Goal: Information Seeking & Learning: Learn about a topic

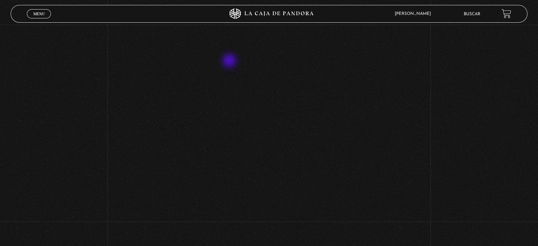
scroll to position [250, 0]
click at [436, 173] on div "Volver Setiembre 16 3:15pm CRC AmoLosLunes Entorno Sí Importa" at bounding box center [269, 5] width 538 height 461
click at [474, 188] on div "Volver Setiembre 16 3:15pm CRC AmoLosLunes Entorno Sí Importa" at bounding box center [269, 47] width 538 height 461
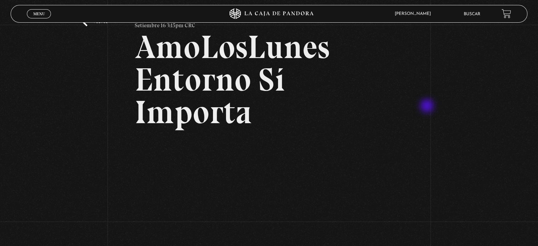
scroll to position [0, 0]
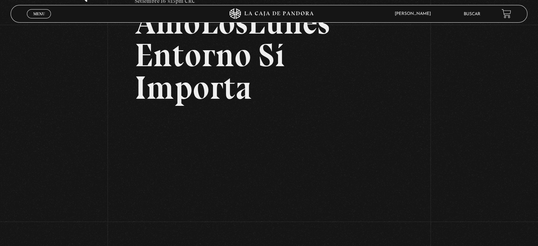
scroll to position [56, 0]
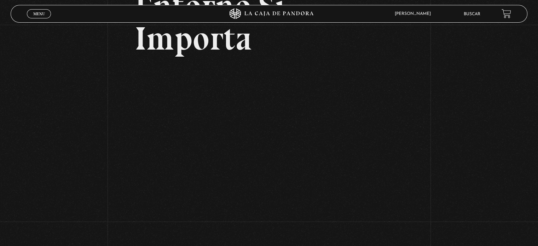
scroll to position [103, 0]
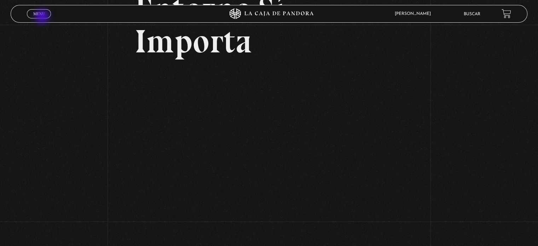
click at [43, 18] on span "Cerrar" at bounding box center [39, 20] width 17 height 5
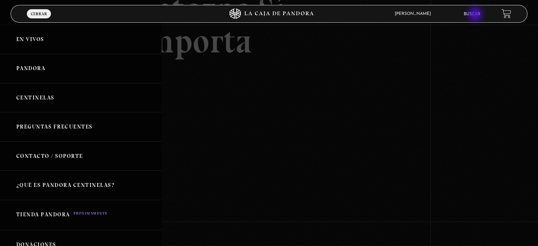
click at [476, 15] on link "Buscar" at bounding box center [471, 14] width 17 height 4
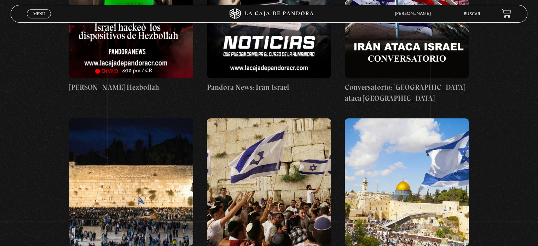
scroll to position [374, 0]
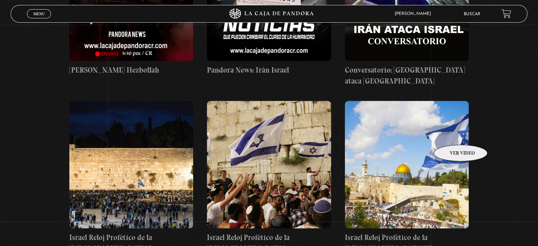
click at [451, 134] on figure at bounding box center [407, 164] width 124 height 127
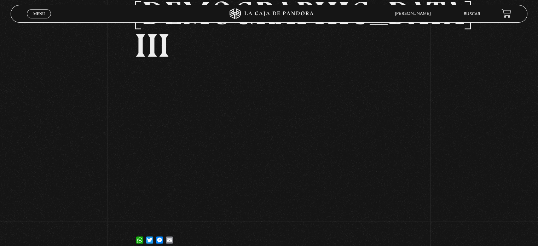
scroll to position [133, 0]
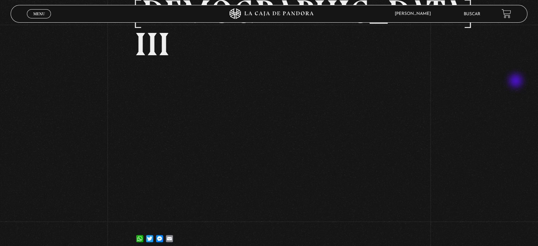
click at [384, 212] on article "6 julio, 2021 Israel Reloj Profético de la Biblia III WhatsApp Twitter Messenge…" at bounding box center [269, 81] width 268 height 331
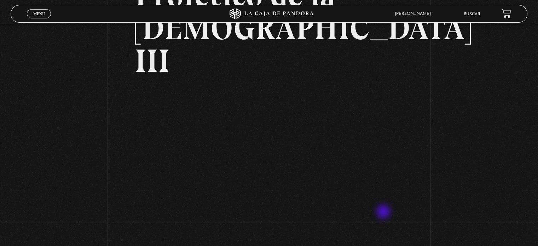
scroll to position [117, 0]
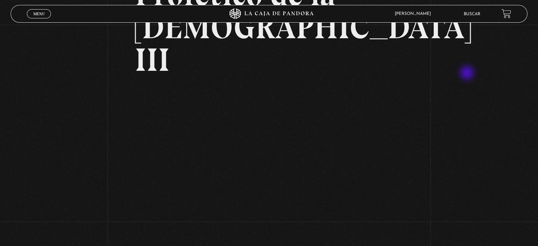
click at [467, 74] on div "Volver 6 julio, 2021 Israel Reloj Profético de la Biblia III WhatsApp Twitter M…" at bounding box center [269, 88] width 538 height 363
click at [474, 98] on div "Volver 6 julio, 2021 Israel Reloj Profético de la Biblia III WhatsApp Twitter M…" at bounding box center [269, 88] width 538 height 363
click at [355, 23] on h2 "Israel Reloj Profético de la [DEMOGRAPHIC_DATA] III" at bounding box center [269, 11] width 268 height 130
click at [87, 115] on div "Volver 6 julio, 2021 Israel Reloj Profético de la Biblia III WhatsApp Twitter M…" at bounding box center [269, 88] width 538 height 363
click at [63, 18] on div "Menu Cerrar" at bounding box center [107, 13] width 161 height 17
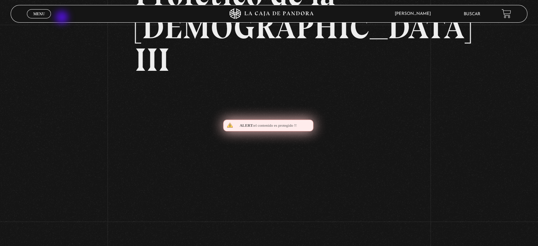
click at [63, 18] on div "Menu Cerrar" at bounding box center [107, 13] width 161 height 17
